Goal: Task Accomplishment & Management: Manage account settings

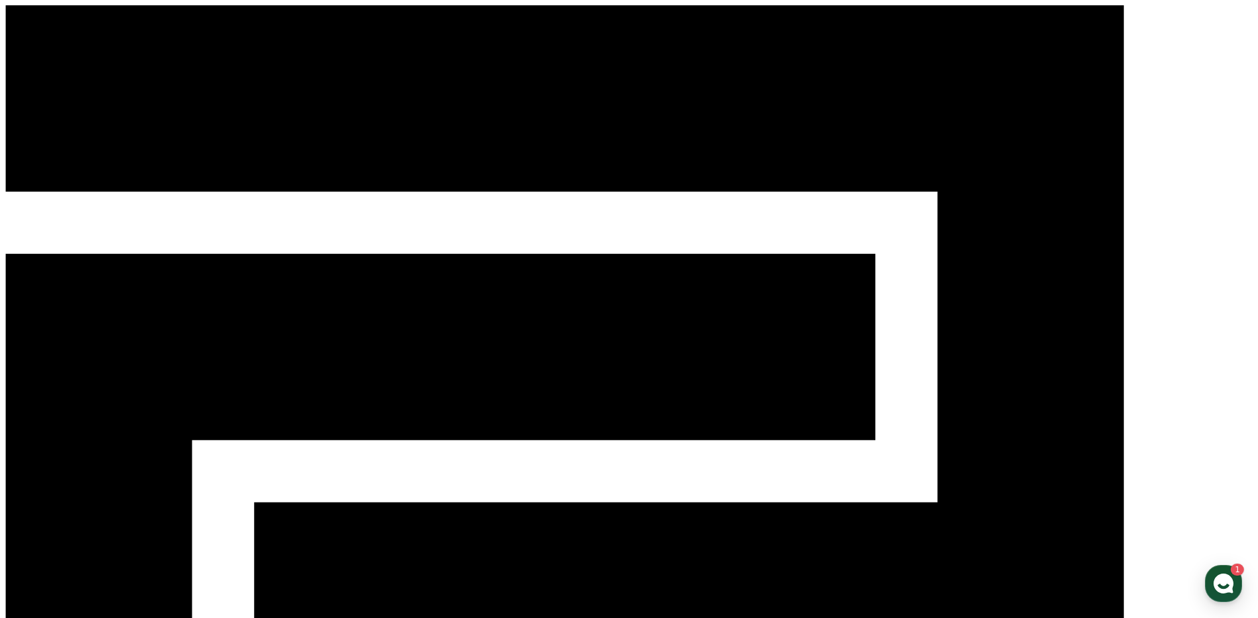
select select "**********"
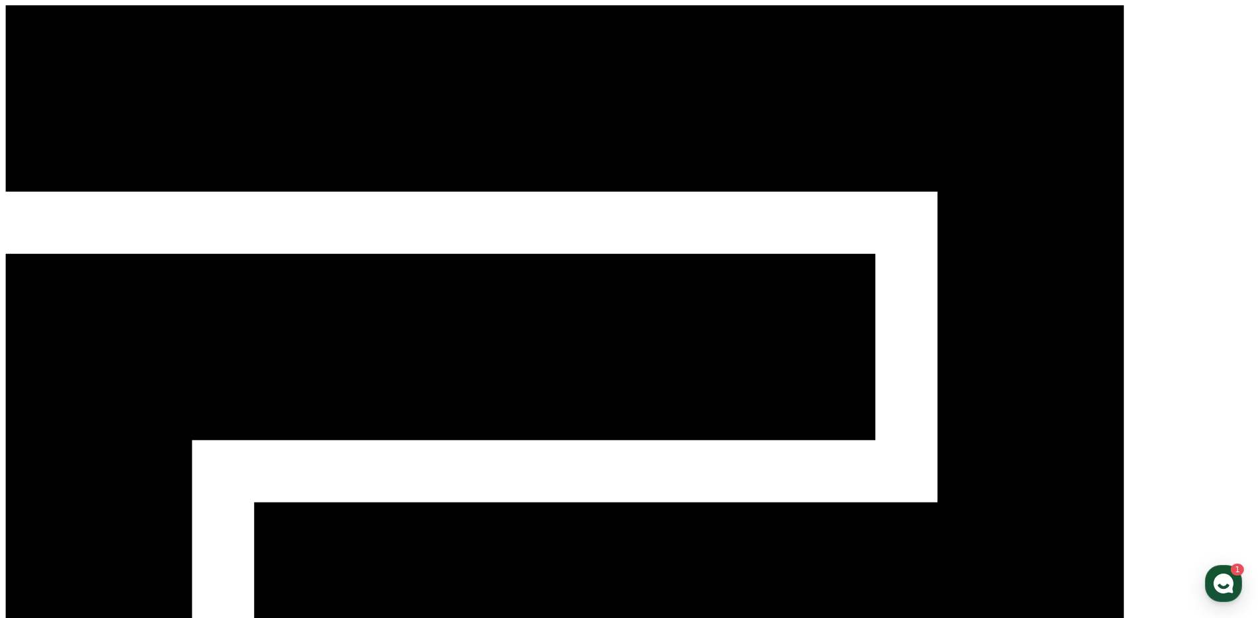
select select "**********"
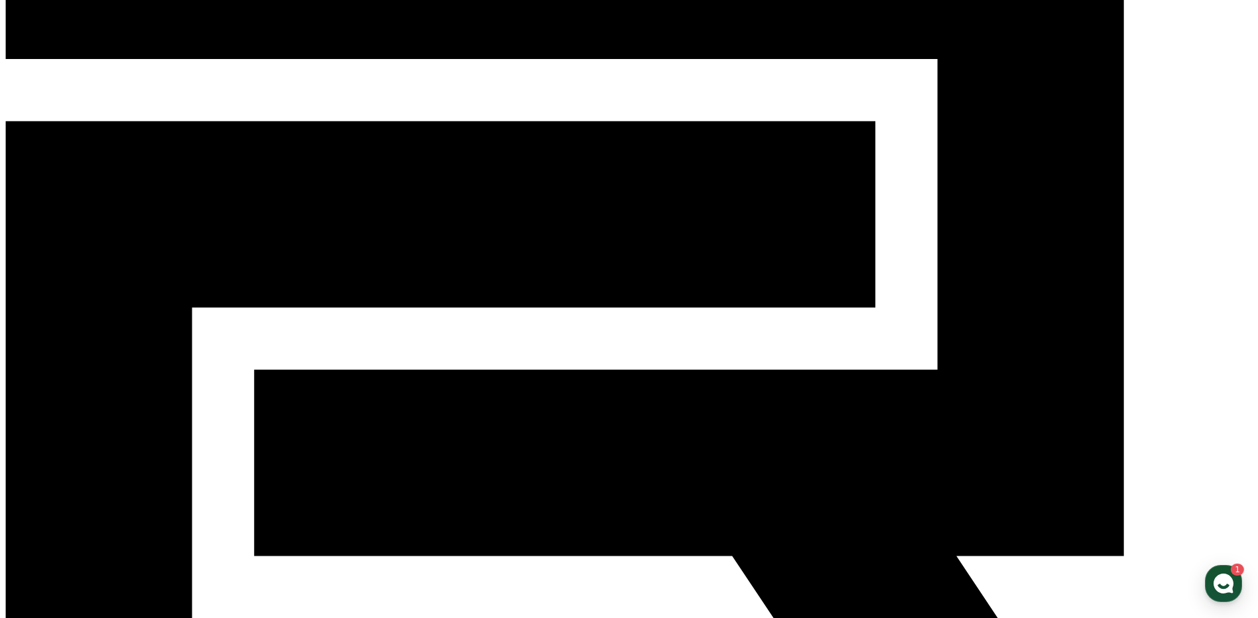
scroll to position [196, 0]
